Goal: Transaction & Acquisition: Obtain resource

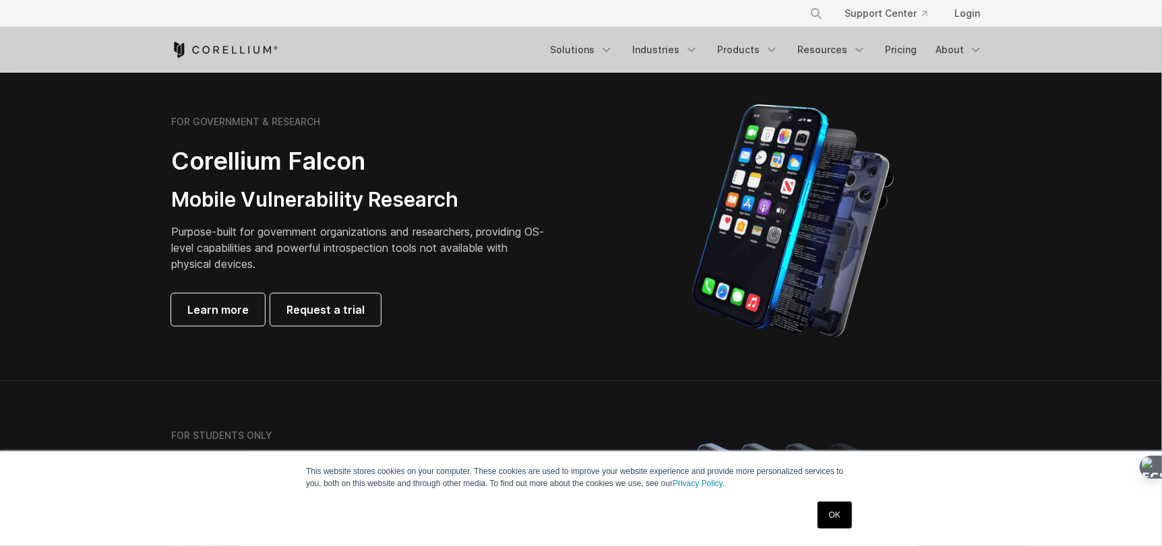
scroll to position [610, 0]
click at [337, 307] on span "Request a trial" at bounding box center [325, 309] width 78 height 16
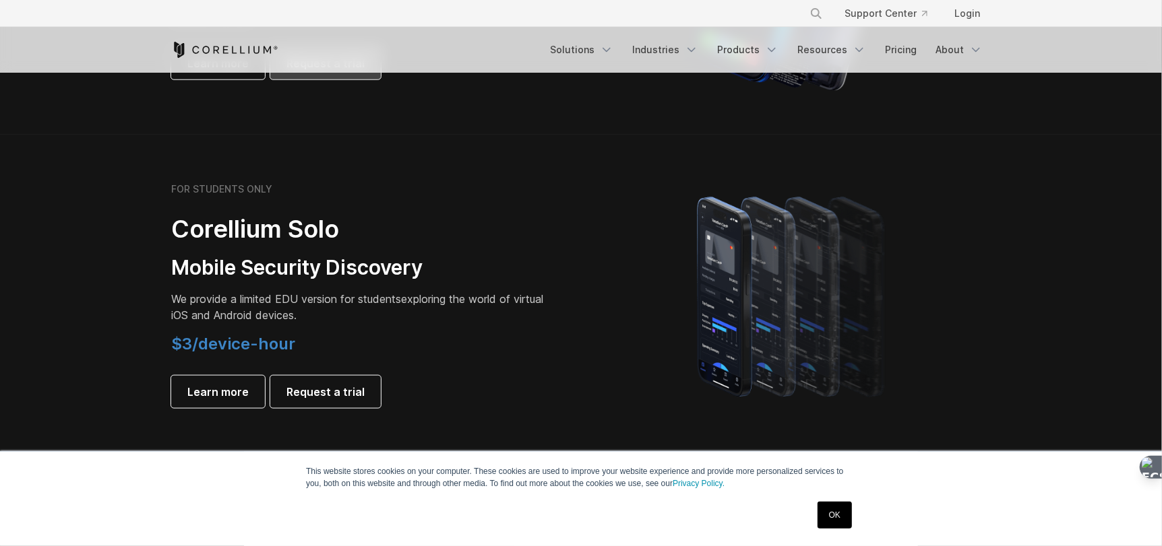
scroll to position [858, 0]
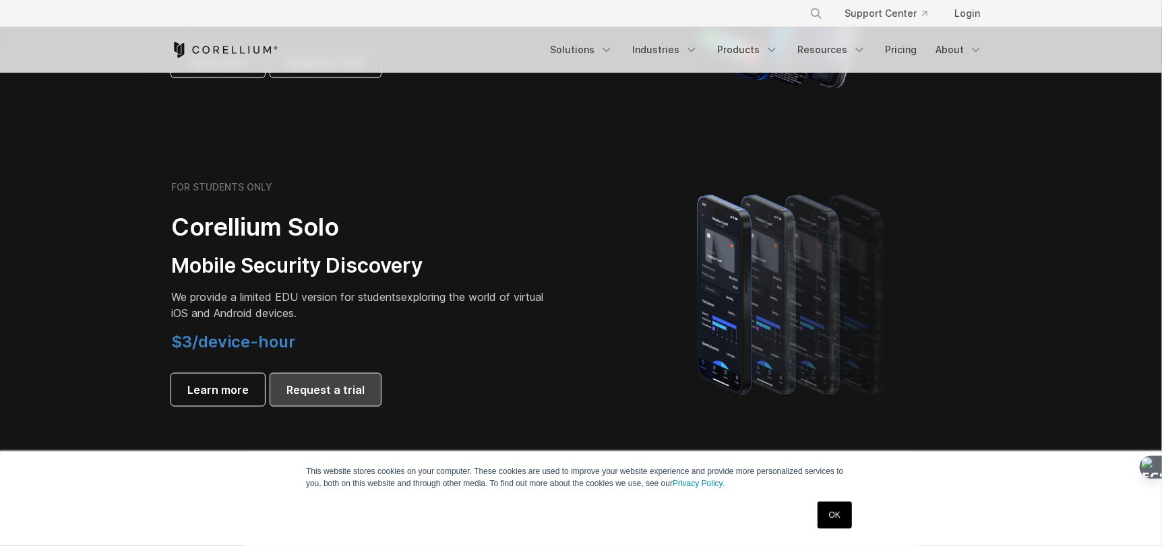
click at [310, 387] on span "Request a trial" at bounding box center [325, 390] width 78 height 16
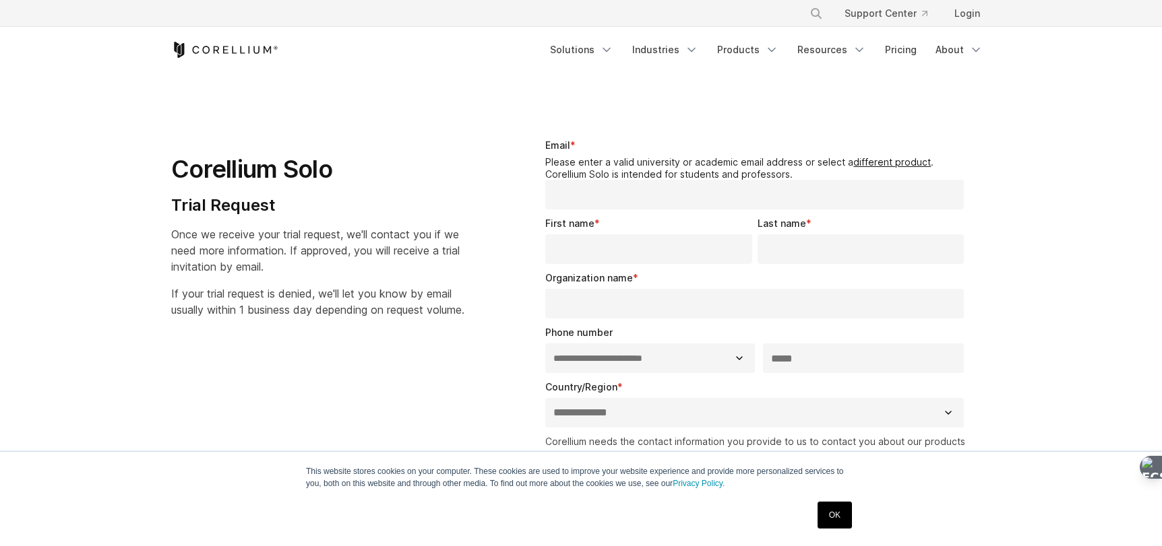
select select "**"
click at [899, 47] on link "Pricing" at bounding box center [901, 50] width 48 height 24
